Goal: Task Accomplishment & Management: Use online tool/utility

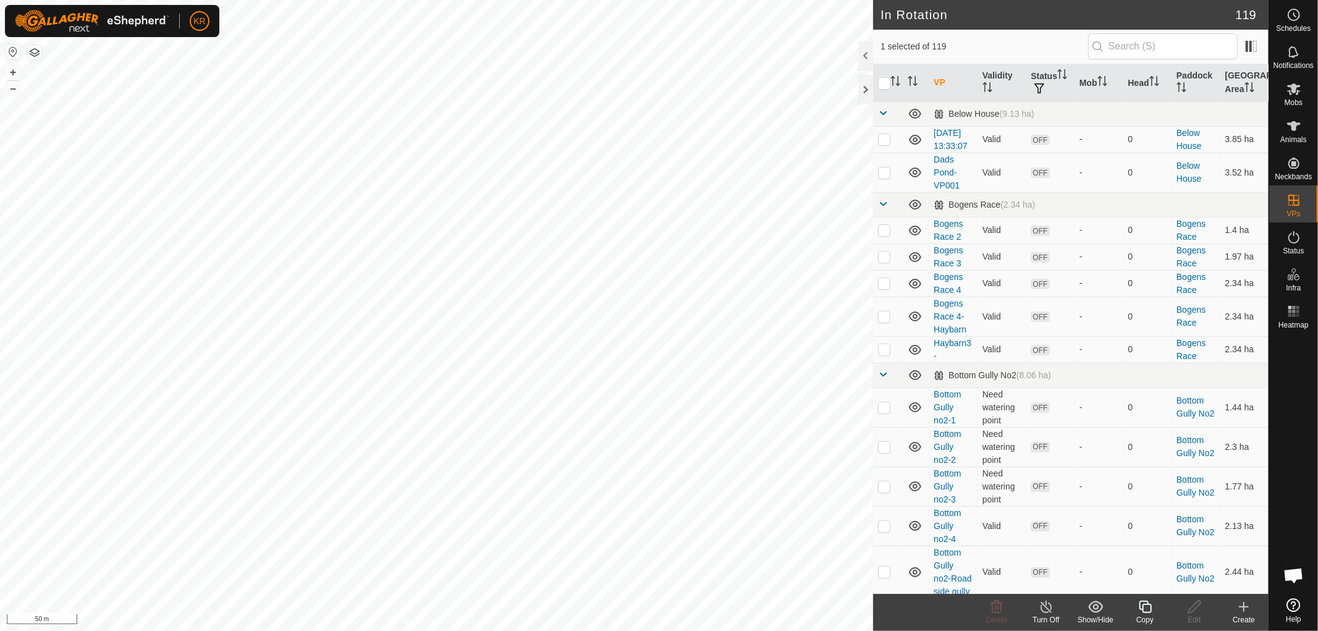
click at [1146, 606] on icon at bounding box center [1145, 606] width 15 height 15
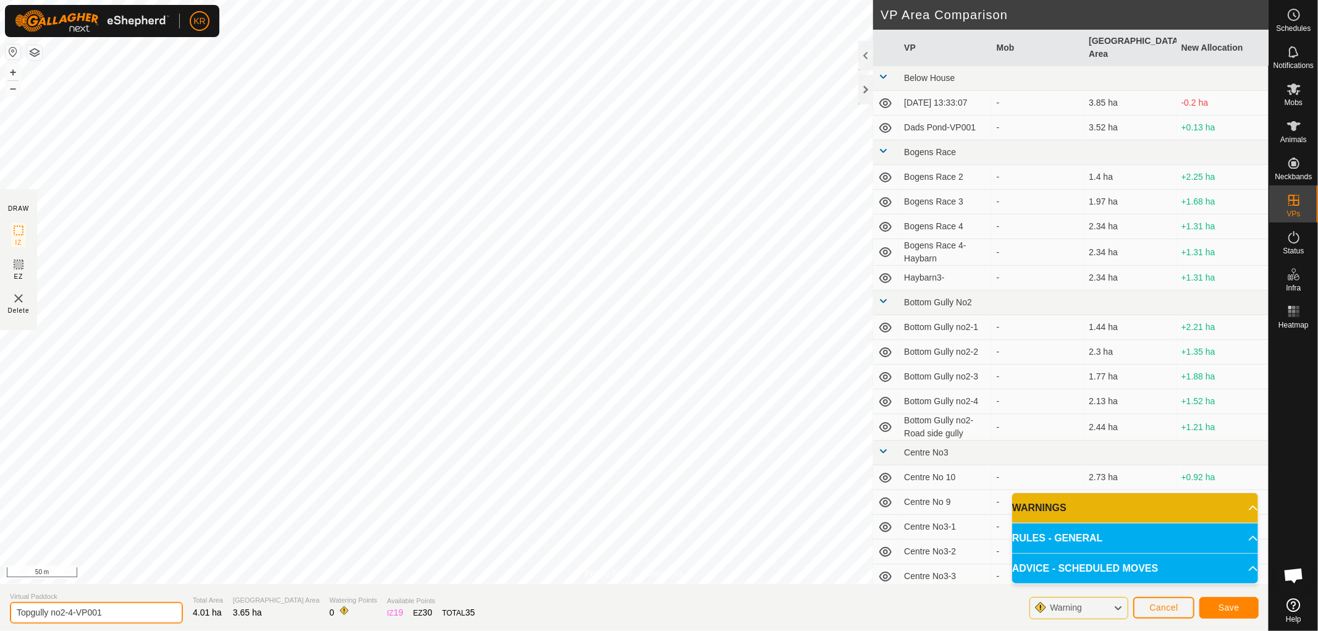
click at [112, 610] on input "Topgully no2-4-VP001" at bounding box center [96, 613] width 173 height 22
click at [83, 609] on input "Topgully no2-" at bounding box center [96, 613] width 173 height 22
type input "Topgully no2-5"
click at [1229, 606] on span "Save" at bounding box center [1229, 608] width 21 height 10
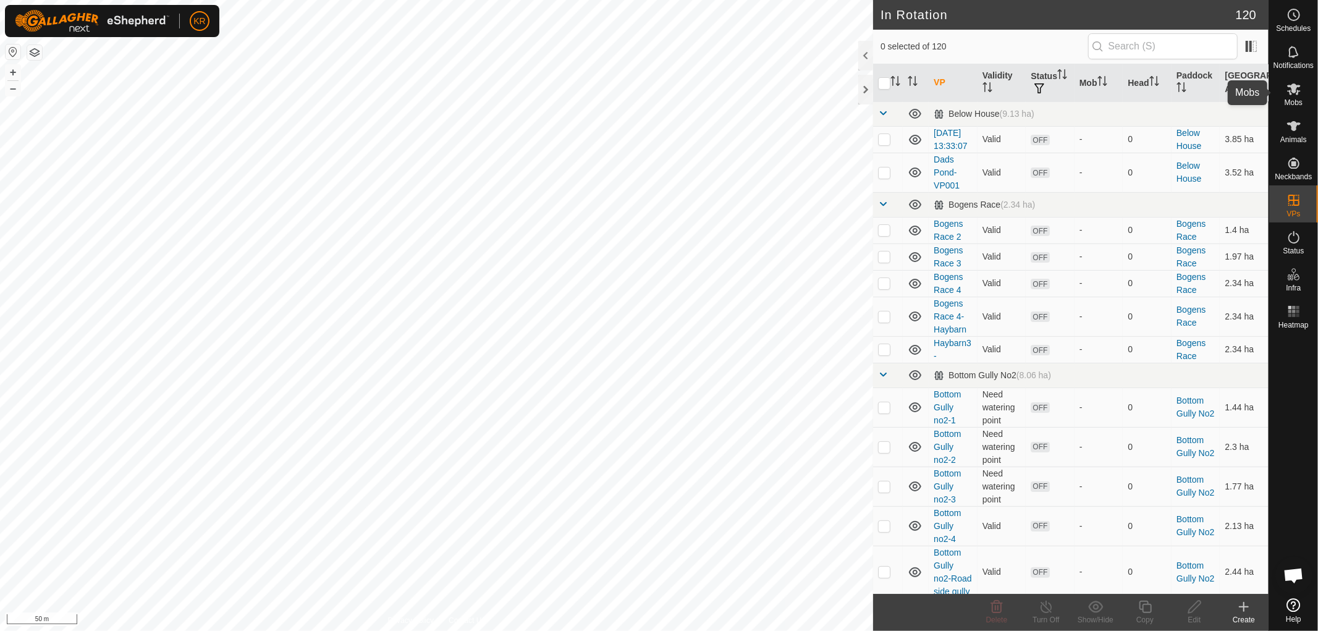
click at [1294, 88] on icon at bounding box center [1294, 89] width 14 height 12
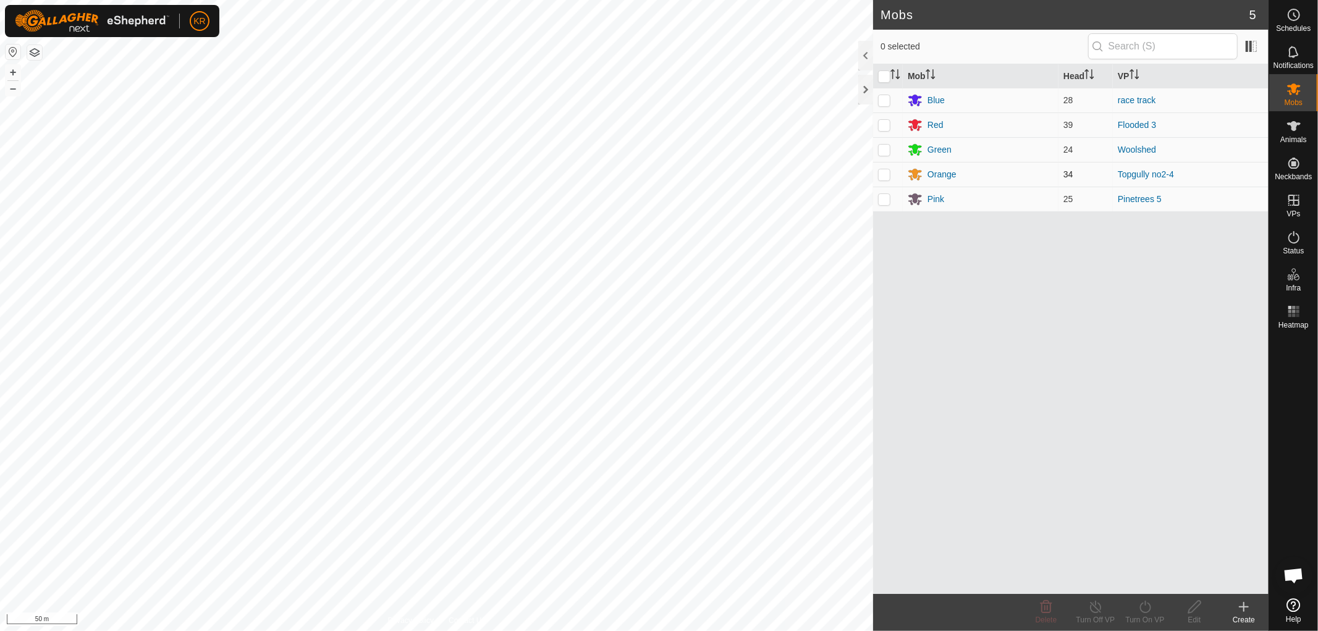
click at [884, 174] on p-checkbox at bounding box center [884, 174] width 12 height 10
checkbox input "true"
click at [1147, 607] on icon at bounding box center [1145, 606] width 15 height 15
click at [1146, 573] on link "Now" at bounding box center [1182, 579] width 122 height 25
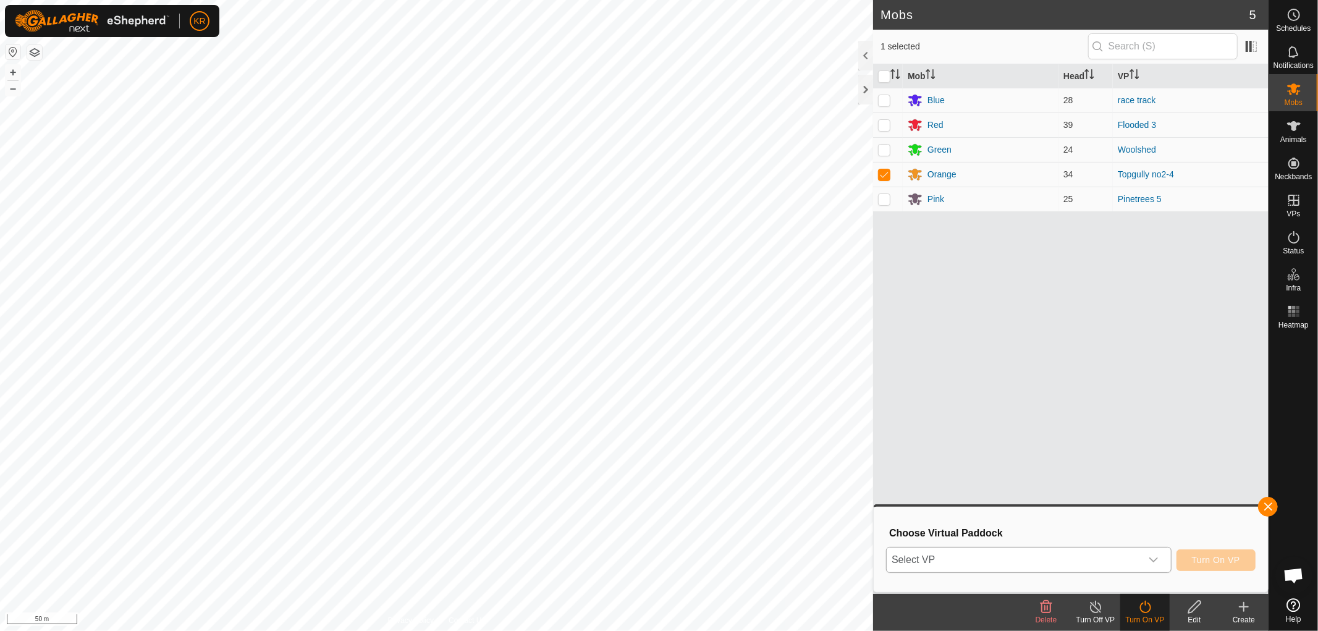
click at [1151, 557] on icon "dropdown trigger" at bounding box center [1154, 560] width 10 height 10
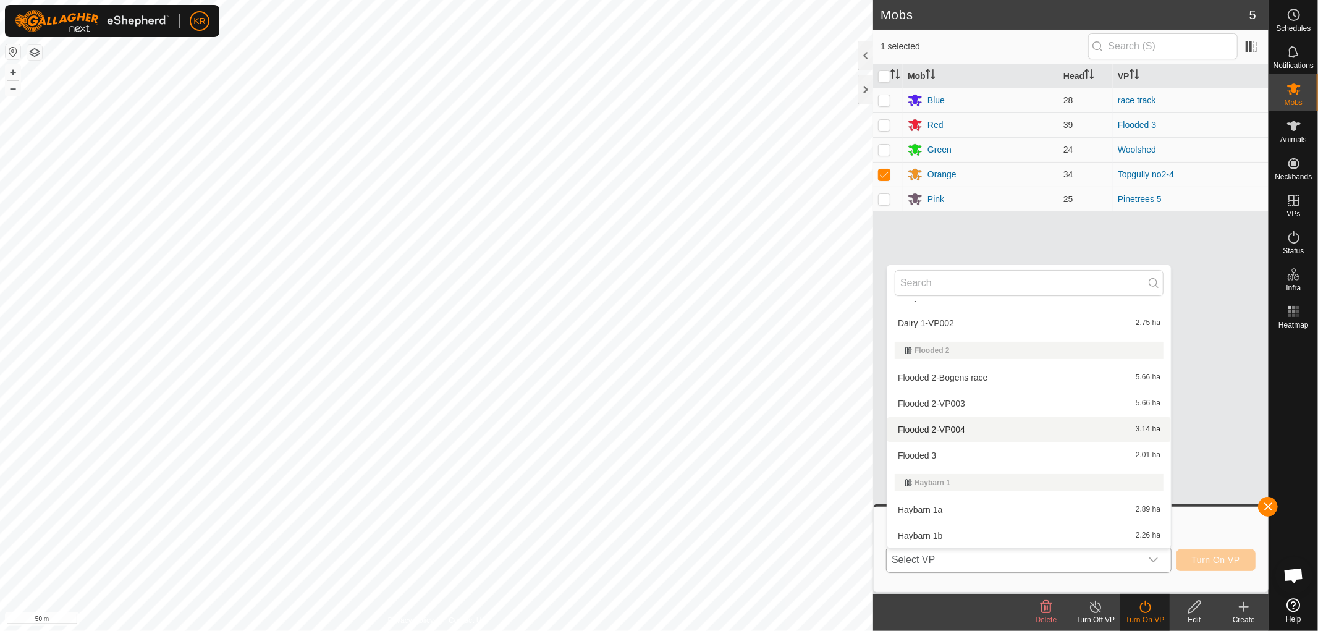
scroll to position [817, 0]
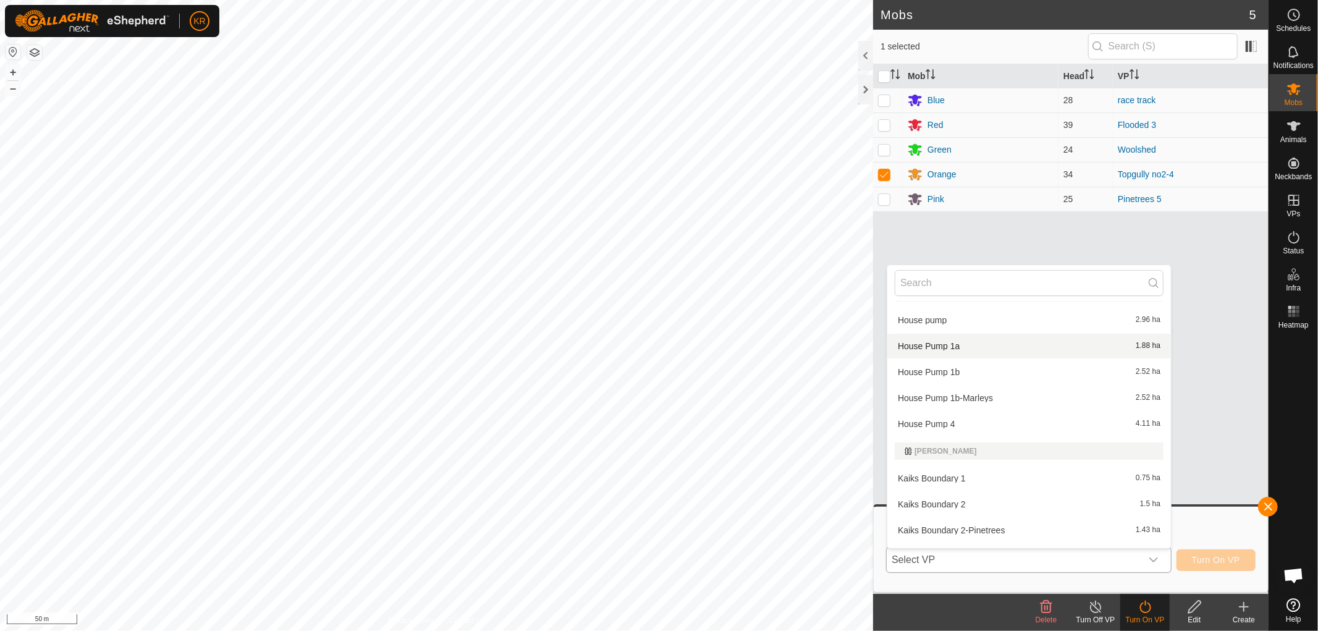
click at [1036, 457] on div "[PERSON_NAME]" at bounding box center [1029, 450] width 269 height 17
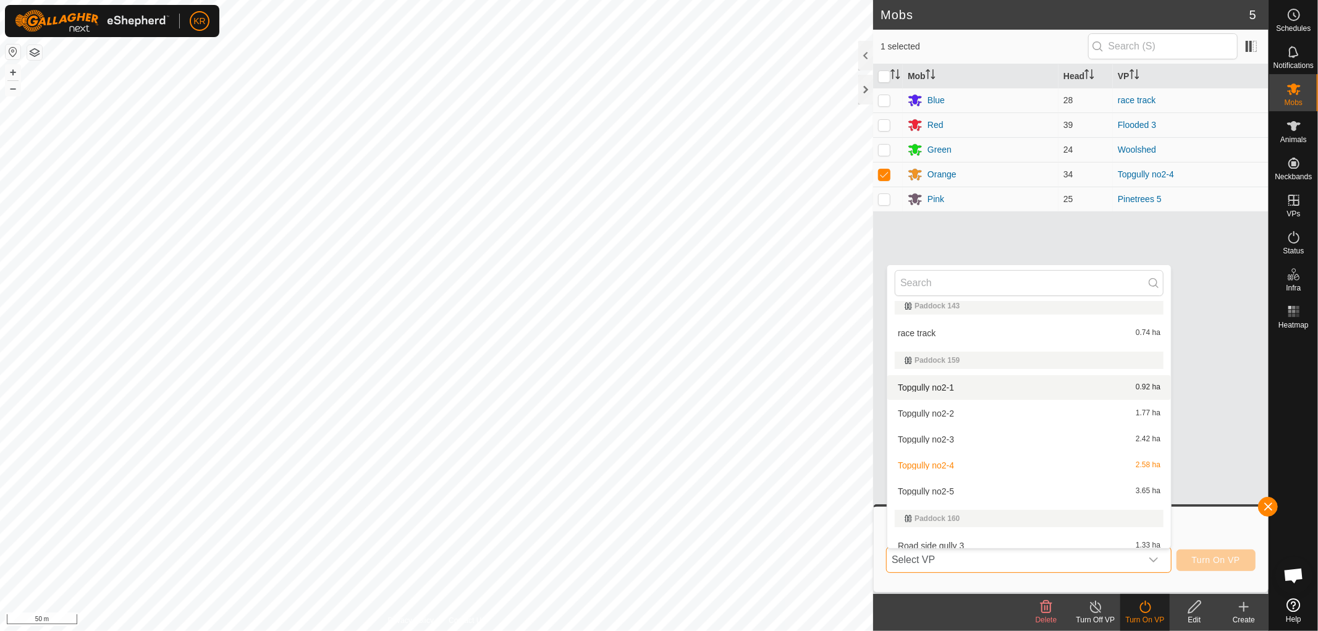
scroll to position [2723, 0]
click at [955, 485] on li "Topgully no2-5 3.65 ha" at bounding box center [1029, 490] width 284 height 25
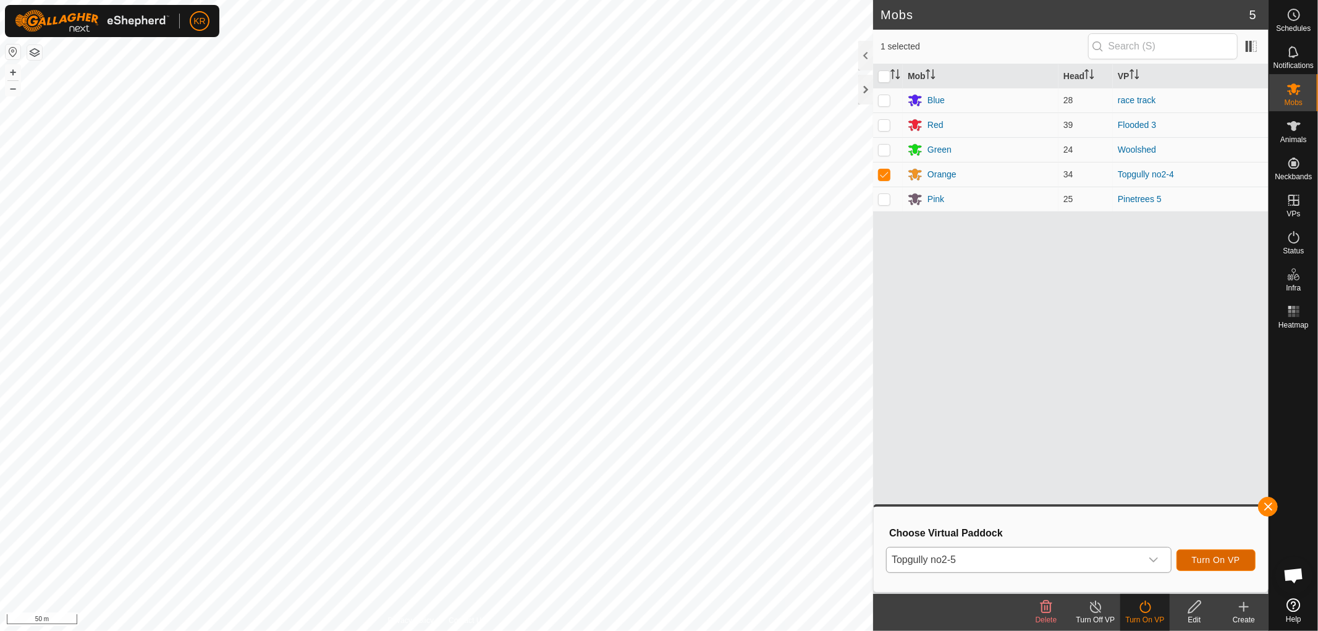
click at [1229, 556] on span "Turn On VP" at bounding box center [1216, 560] width 48 height 10
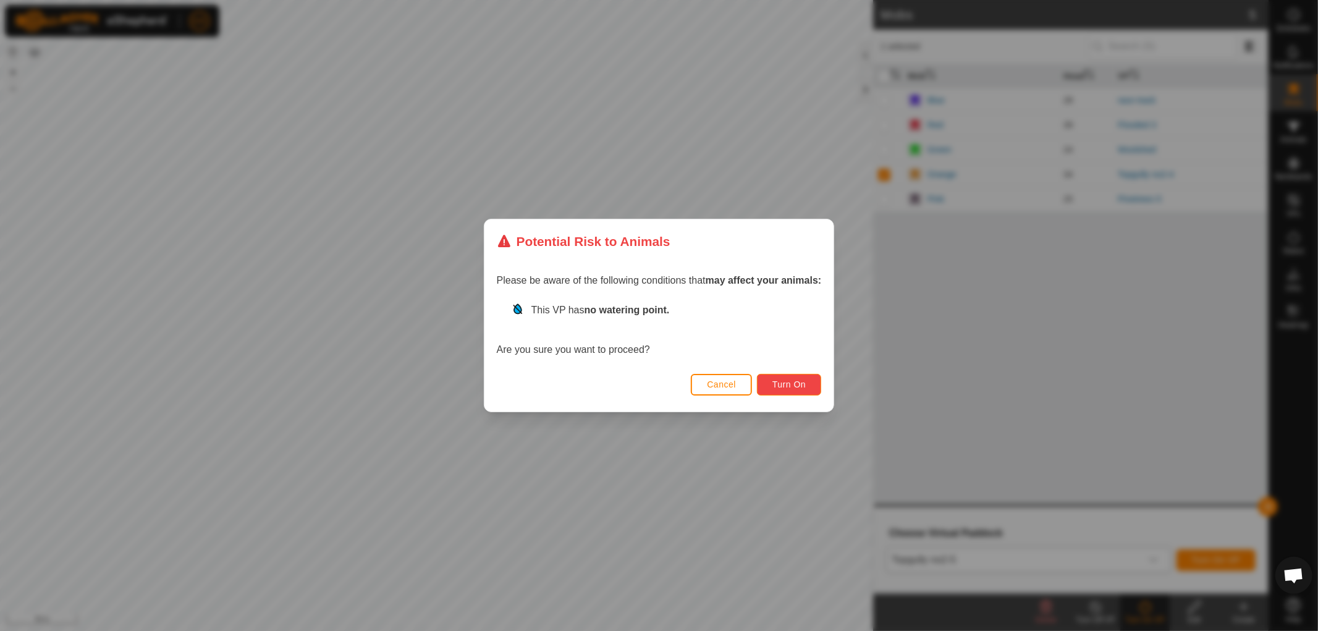
click at [810, 384] on button "Turn On" at bounding box center [789, 385] width 64 height 22
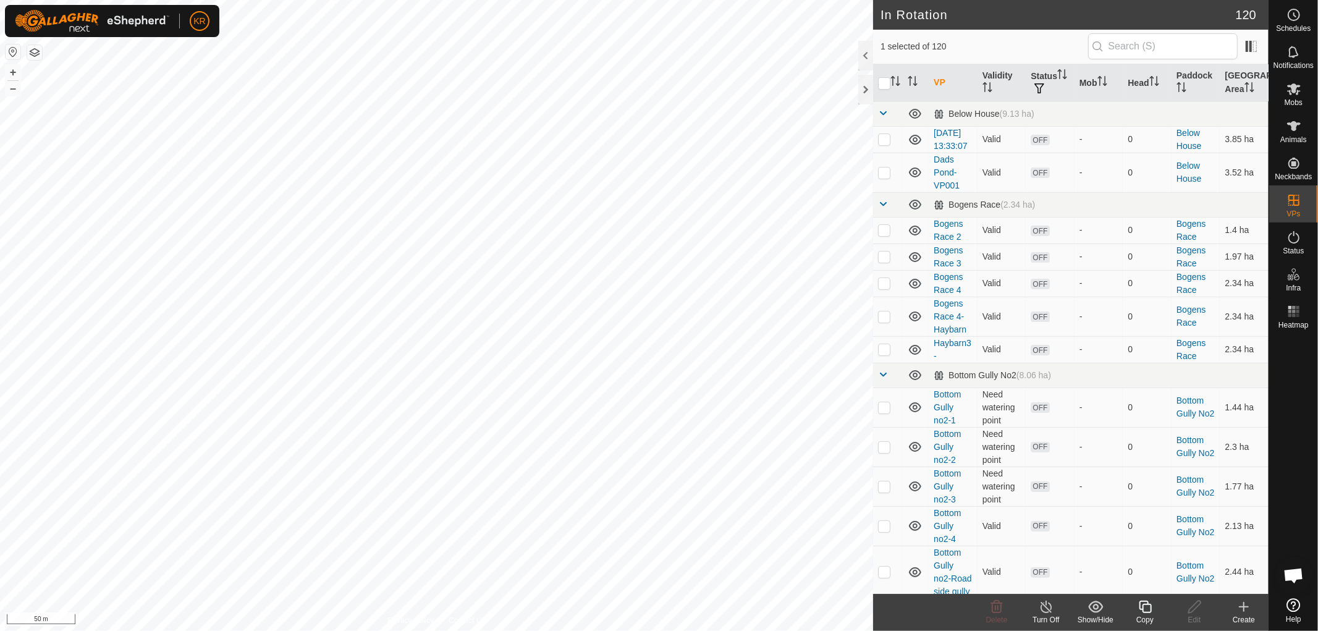
click at [1147, 602] on icon at bounding box center [1145, 607] width 12 height 12
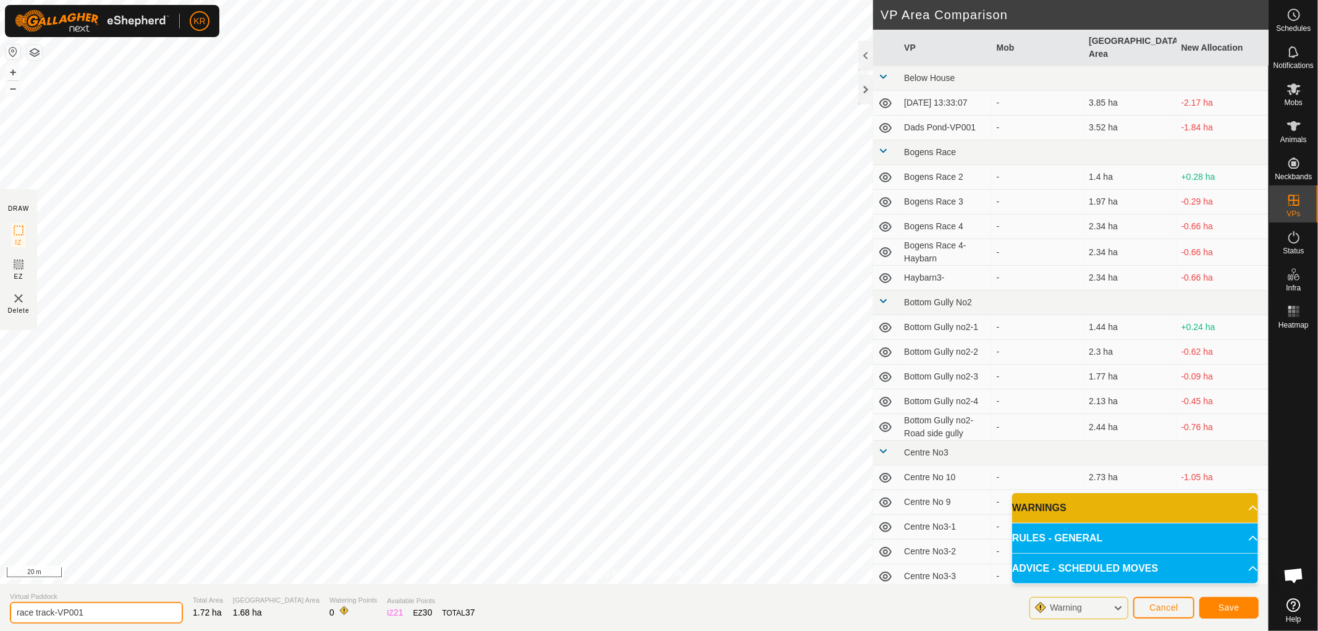
click at [102, 611] on input "race track-VP001" at bounding box center [96, 613] width 173 height 22
type input "race track-2"
click at [1238, 606] on span "Save" at bounding box center [1229, 608] width 21 height 10
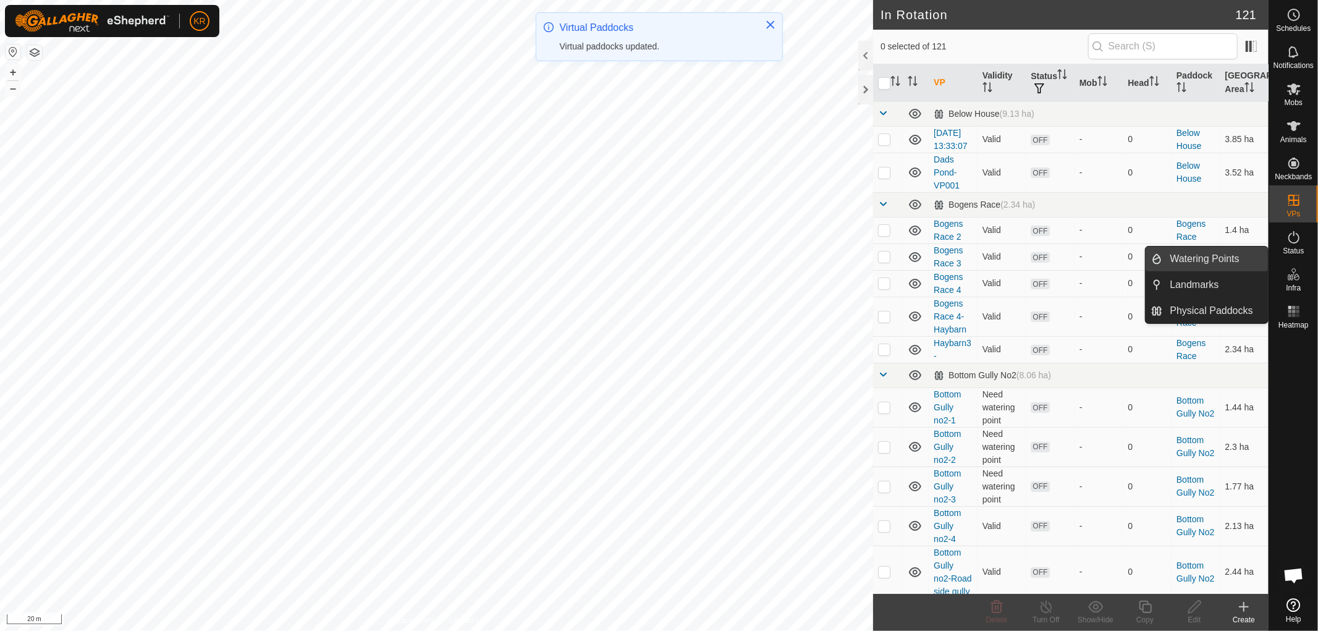
click at [1225, 258] on span "Watering Points" at bounding box center [1204, 259] width 69 height 15
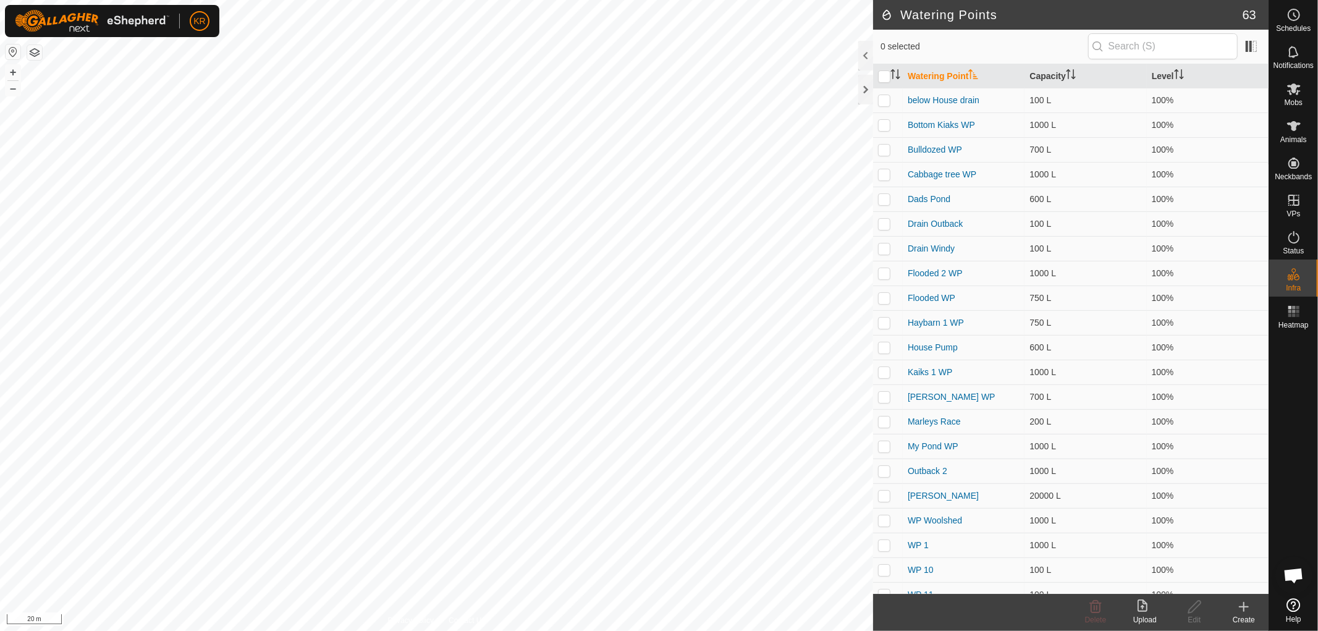
click at [1240, 609] on icon at bounding box center [1244, 606] width 15 height 15
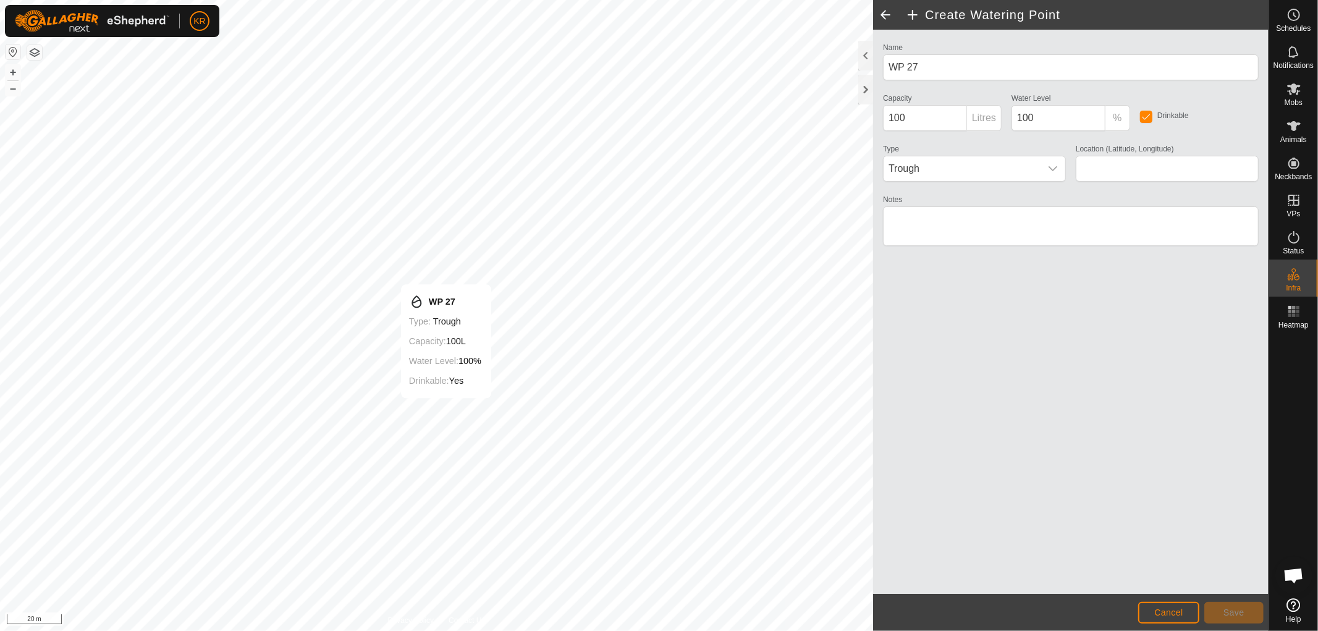
type input "-37.415620, 175.019221"
click at [1249, 613] on button "Save" at bounding box center [1233, 613] width 59 height 22
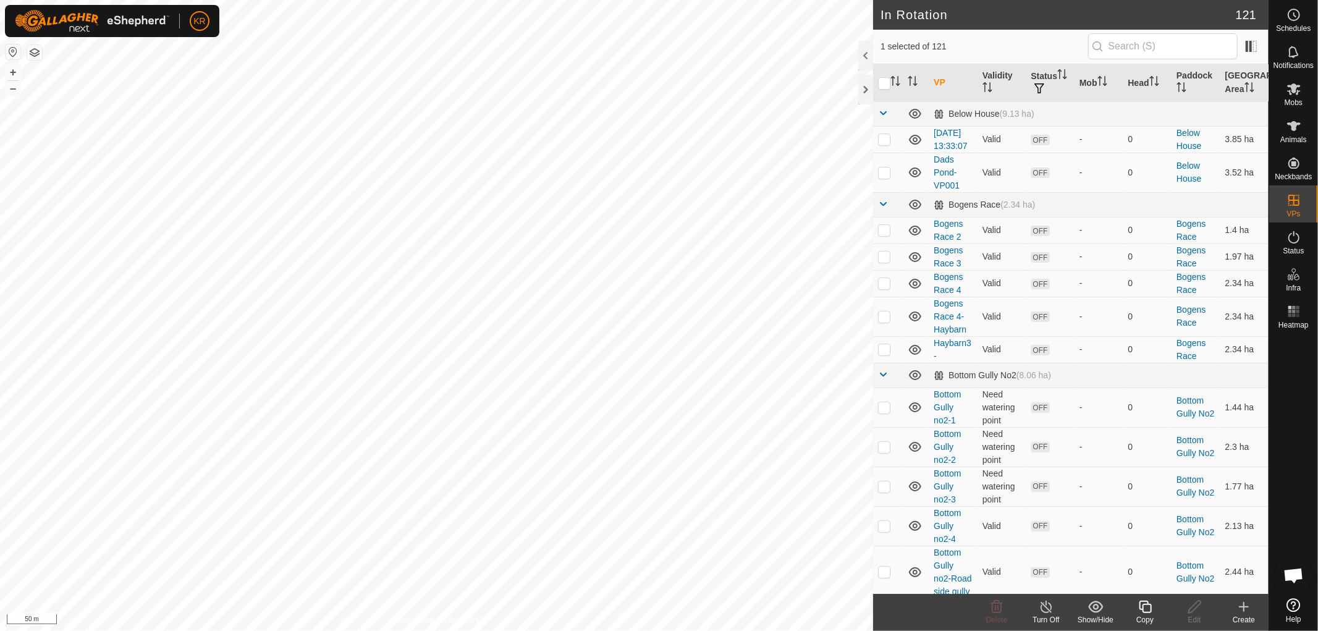
click at [1148, 614] on div "Copy" at bounding box center [1144, 619] width 49 height 11
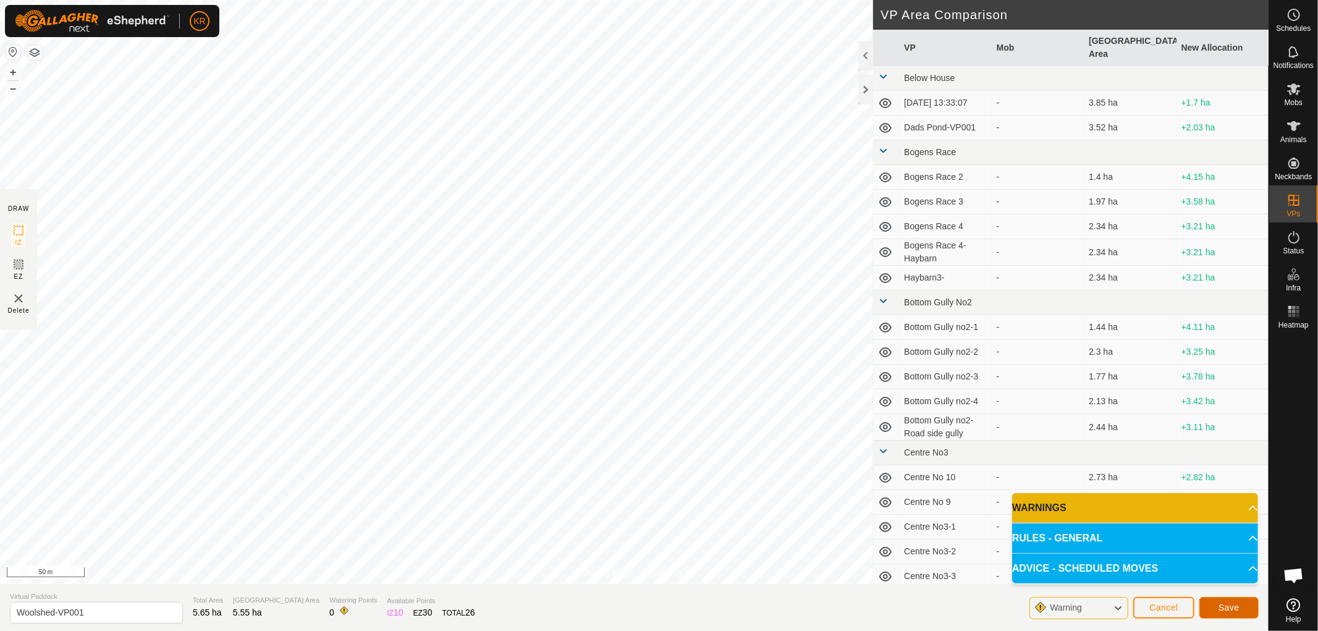
click at [1239, 607] on span "Save" at bounding box center [1229, 608] width 21 height 10
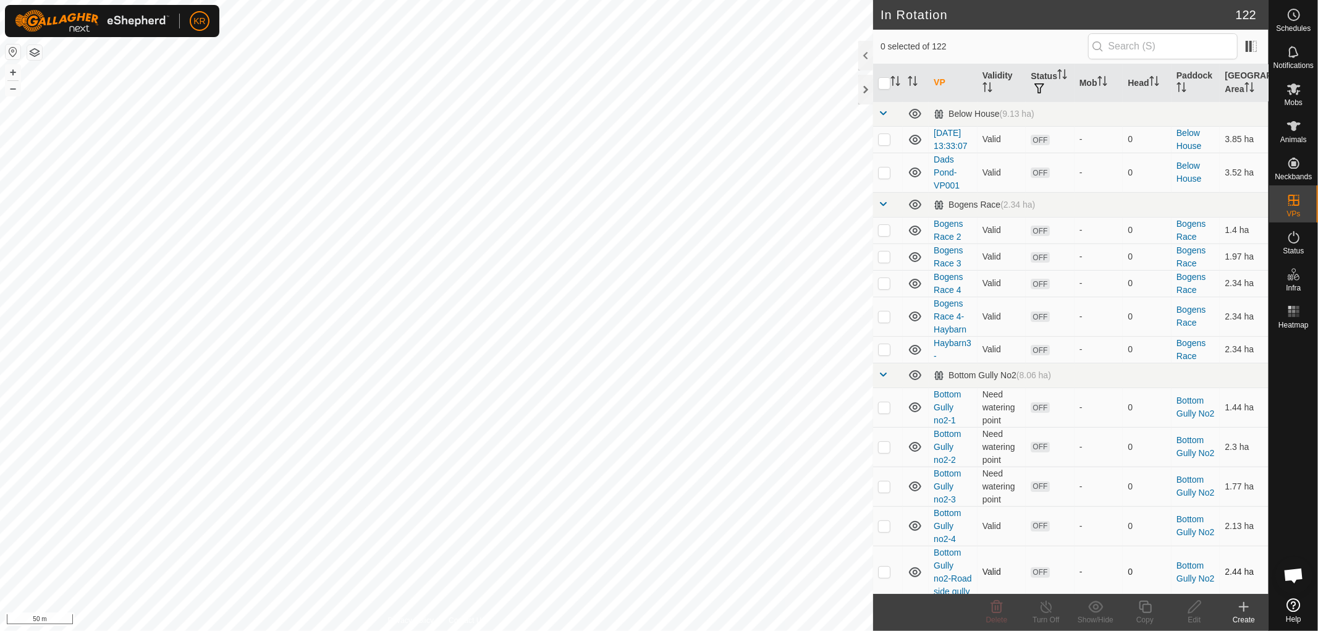
checkbox input "true"
click at [1144, 608] on icon at bounding box center [1145, 606] width 15 height 15
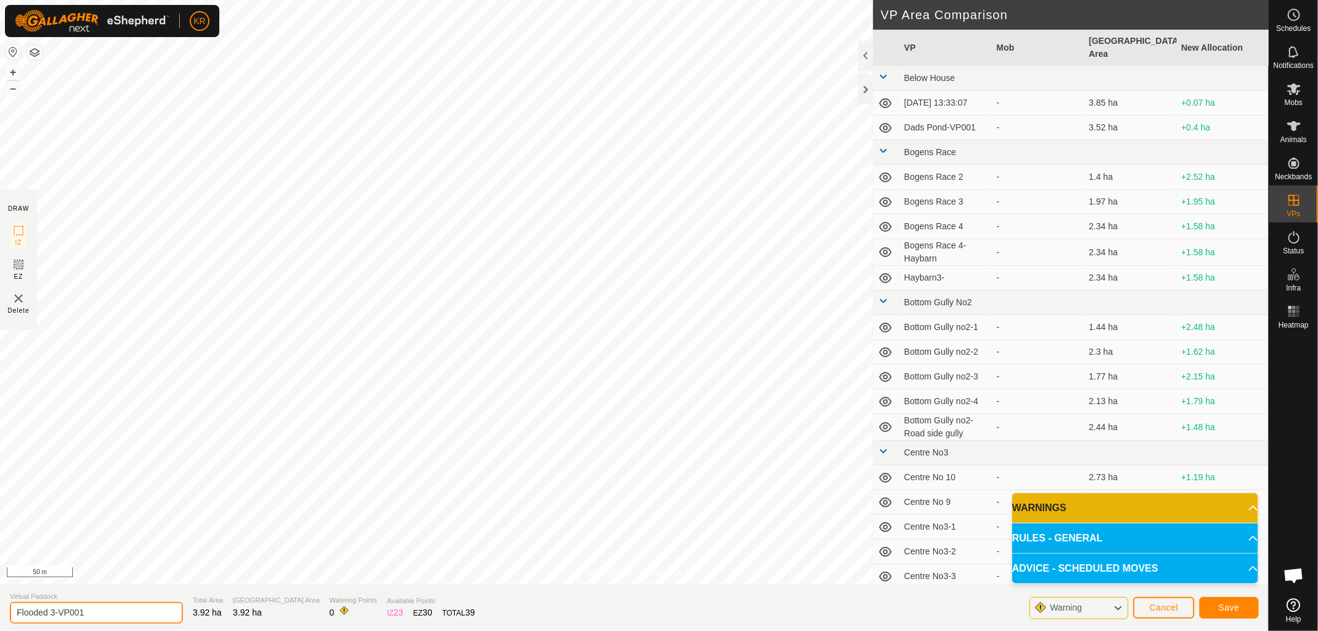
click at [95, 613] on input "Flooded 3-VP001" at bounding box center [96, 613] width 173 height 22
type input "Flooded 4"
click at [1230, 611] on span "Save" at bounding box center [1229, 608] width 21 height 10
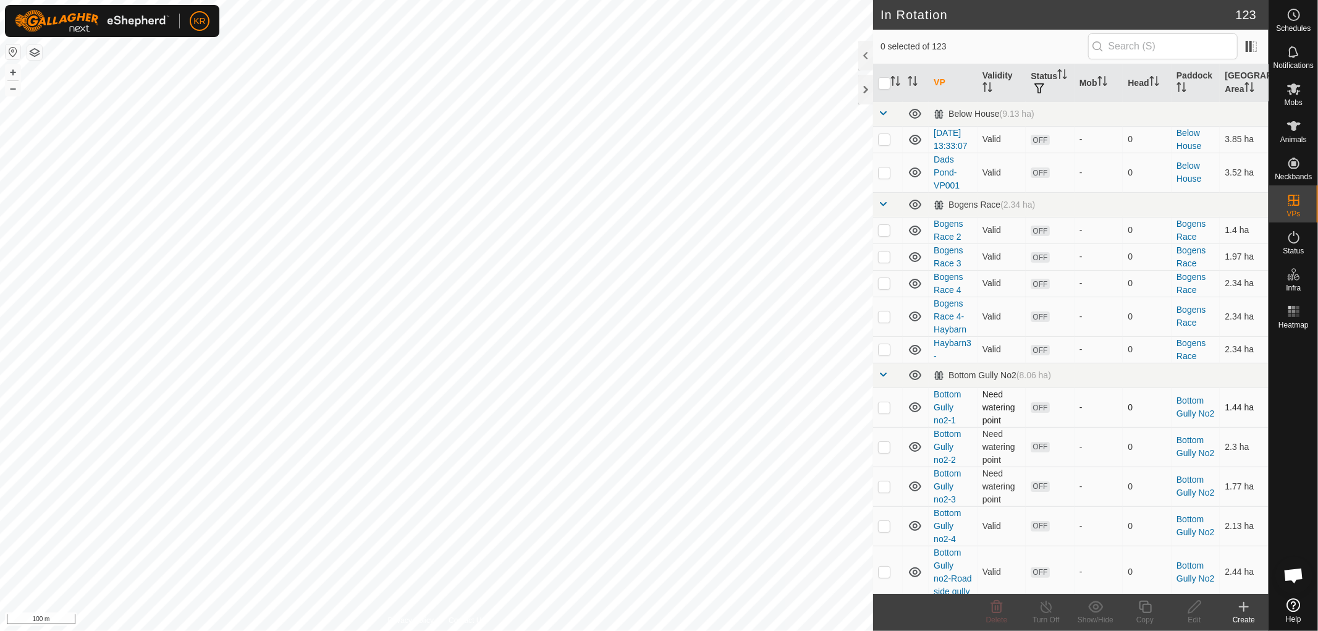
checkbox input "true"
click at [1151, 614] on div "Copy" at bounding box center [1144, 619] width 49 height 11
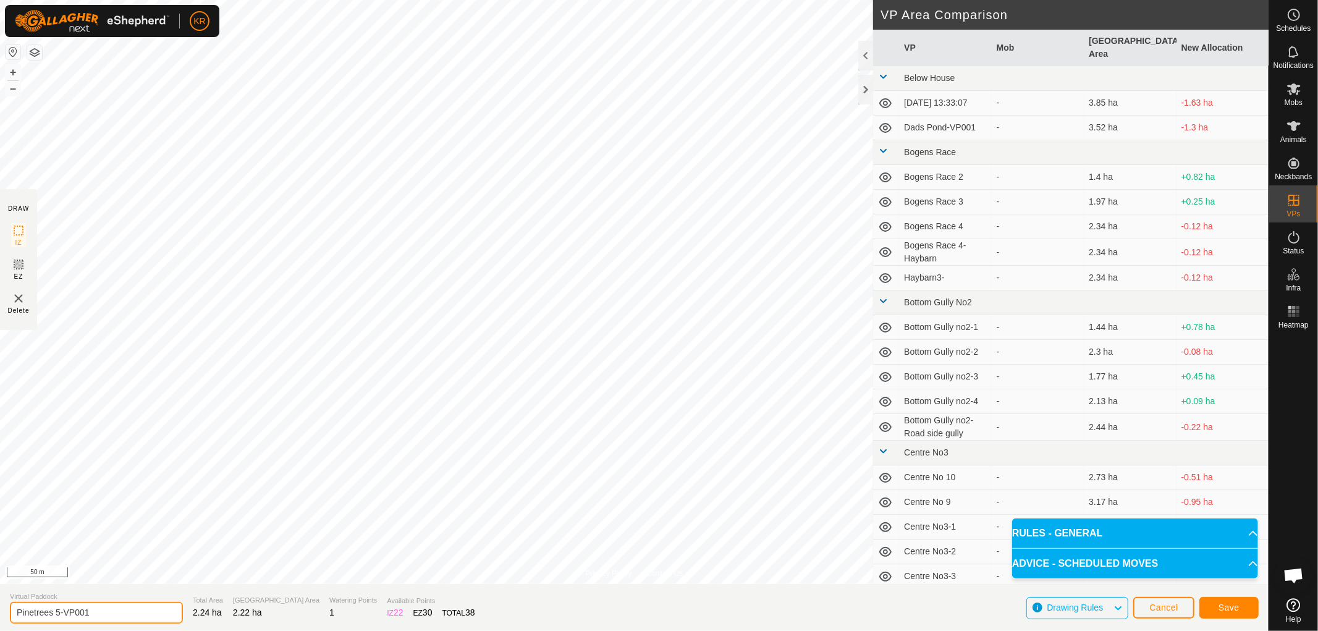
click at [101, 615] on input "Pinetrees 5-VP001" at bounding box center [96, 613] width 173 height 22
type input "Pinetrees 6"
click at [1238, 608] on span "Save" at bounding box center [1229, 608] width 21 height 10
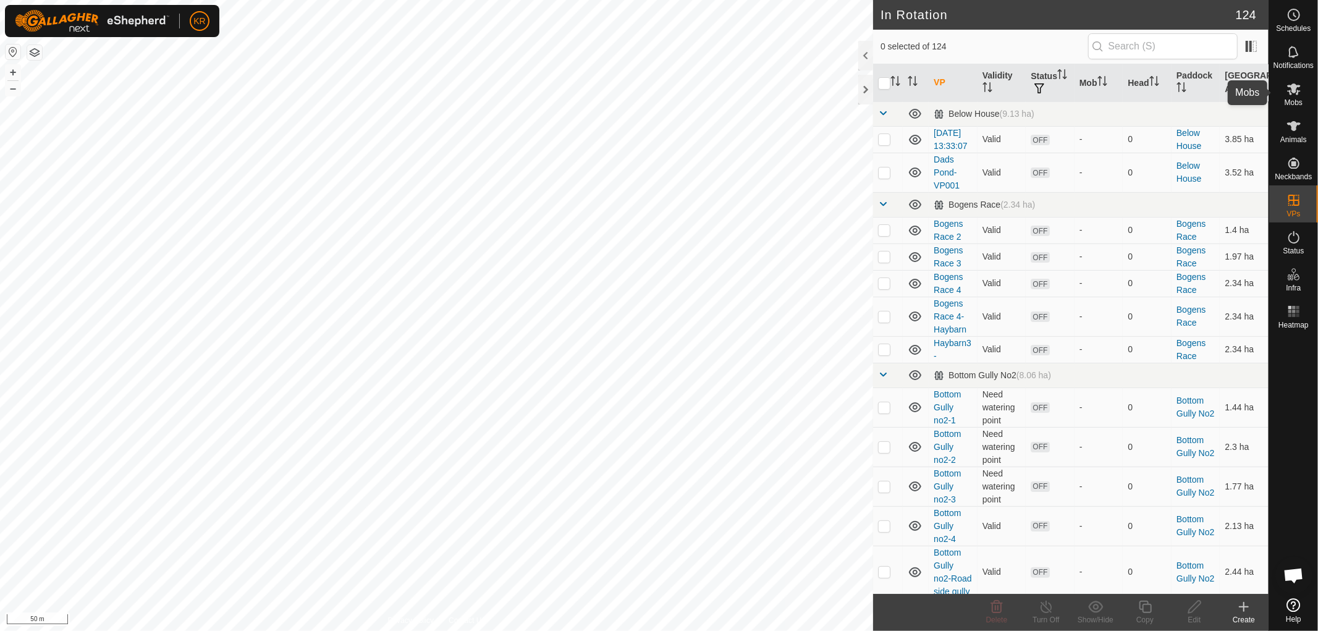
click at [1293, 99] on span "Mobs" at bounding box center [1294, 102] width 18 height 7
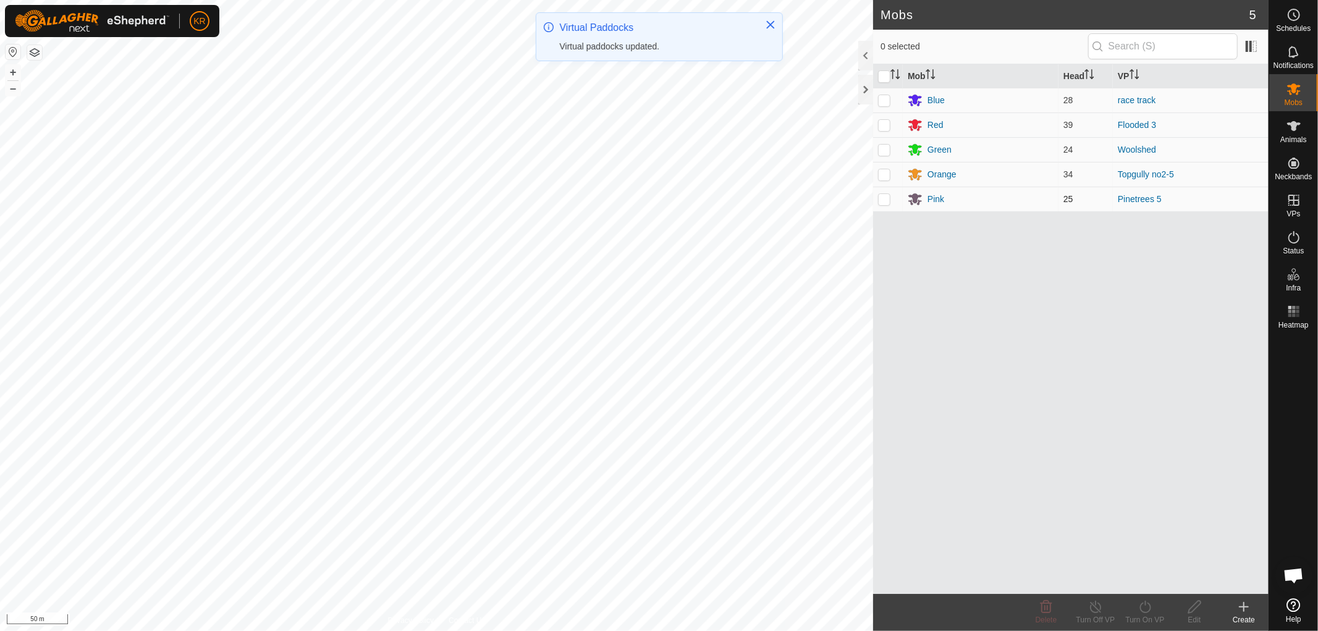
click at [886, 202] on p-checkbox at bounding box center [884, 199] width 12 height 10
checkbox input "true"
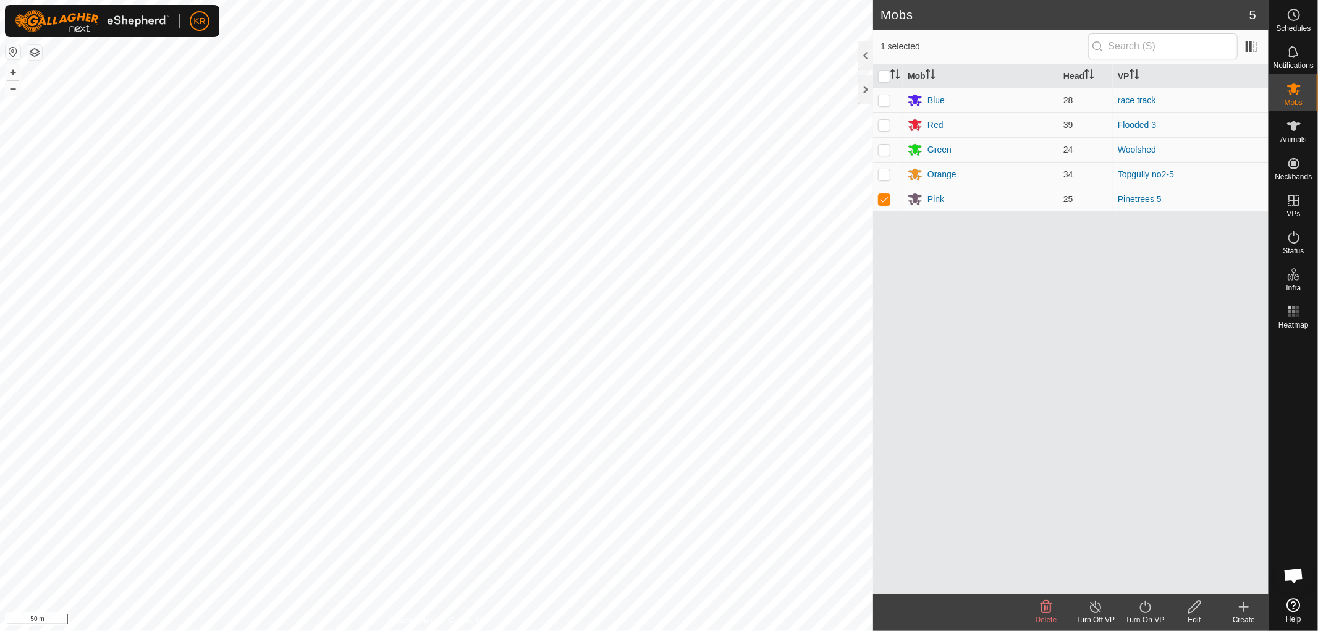
click at [1151, 609] on icon at bounding box center [1145, 606] width 15 height 15
click at [1146, 577] on link "Now" at bounding box center [1182, 579] width 122 height 25
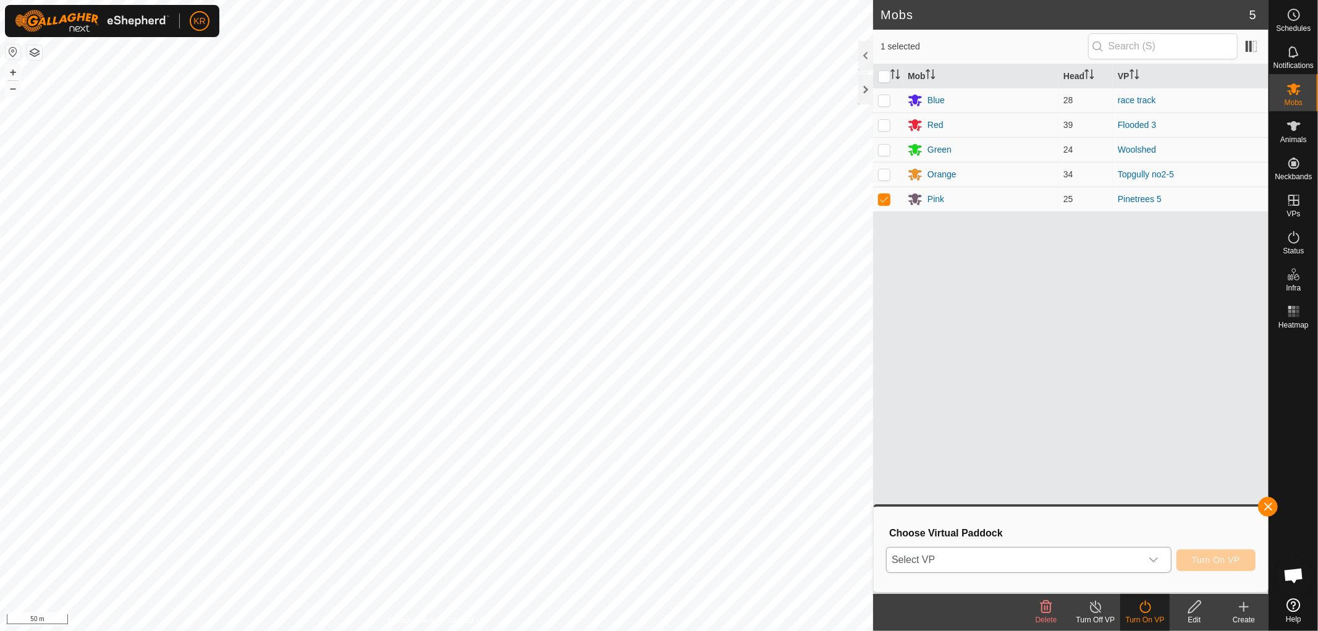
click at [1149, 556] on icon "dropdown trigger" at bounding box center [1154, 560] width 10 height 10
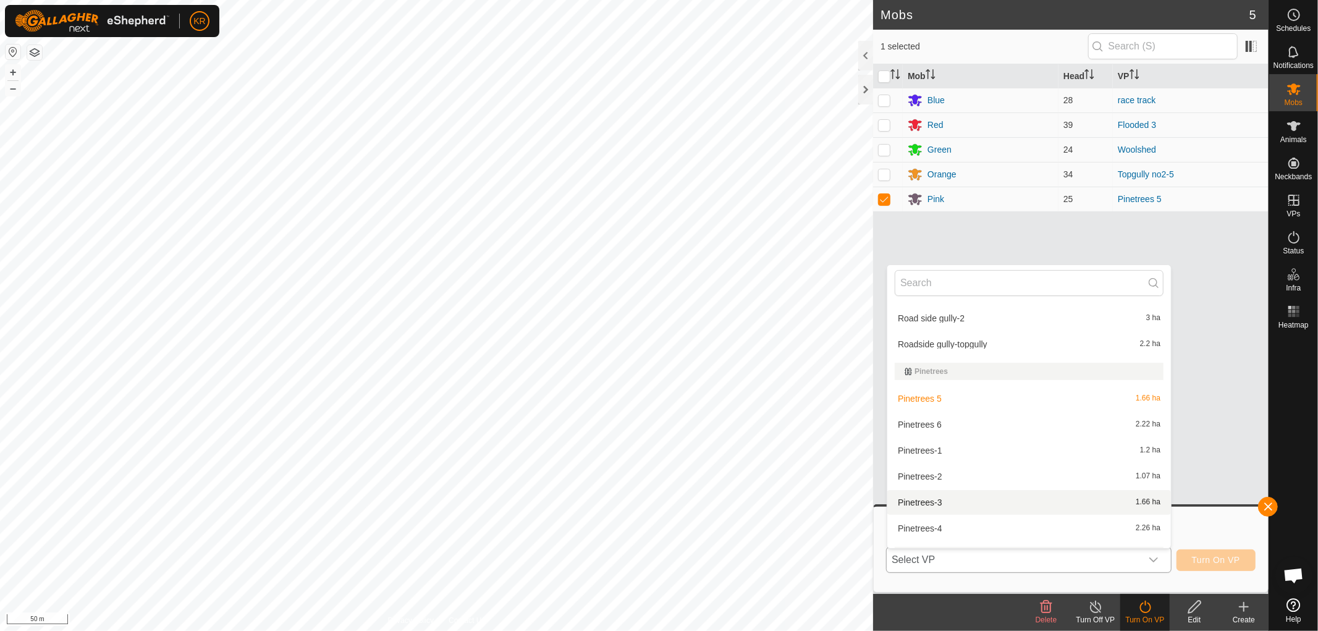
scroll to position [3079, 0]
click at [1020, 418] on li "Pinetrees 6 2.22 ha" at bounding box center [1029, 424] width 284 height 25
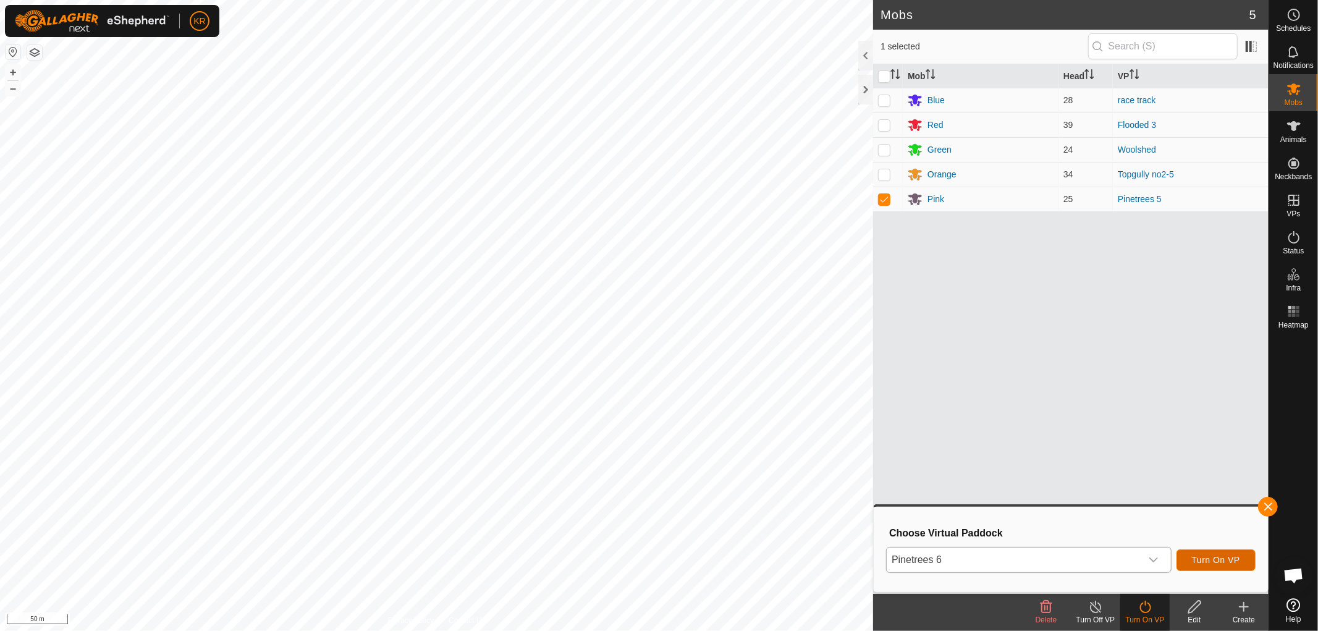
click at [1225, 556] on span "Turn On VP" at bounding box center [1216, 560] width 48 height 10
